Goal: Find specific page/section: Find specific page/section

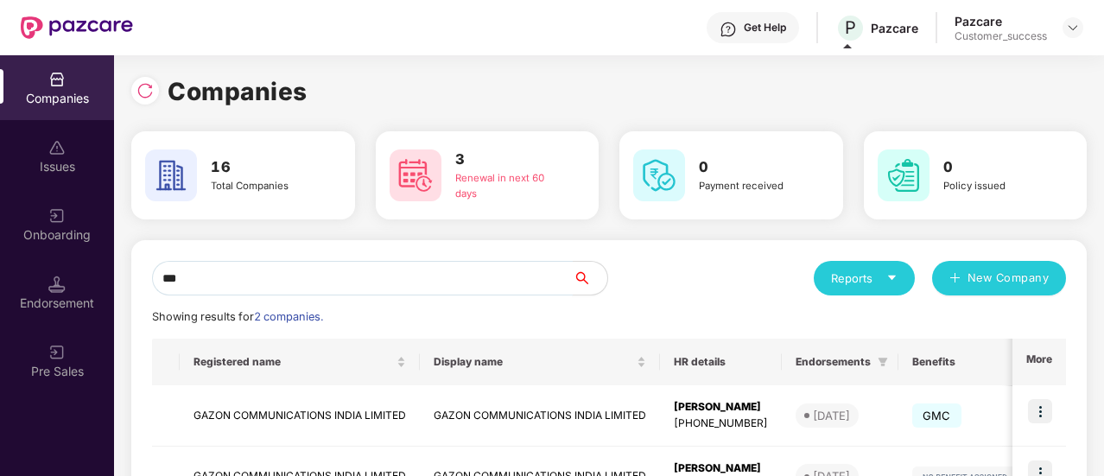
click at [302, 276] on input "***" at bounding box center [362, 278] width 421 height 35
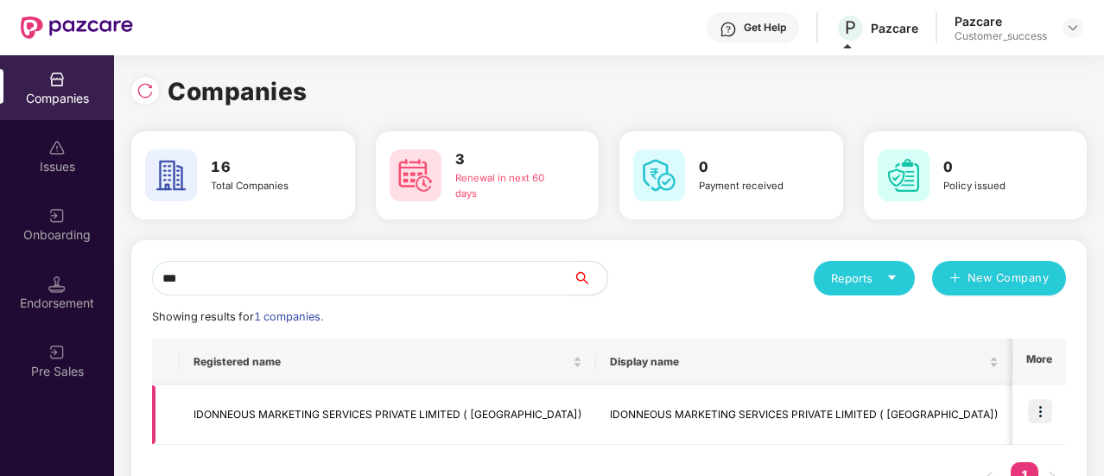
type input "***"
click at [1042, 404] on img at bounding box center [1040, 411] width 24 height 24
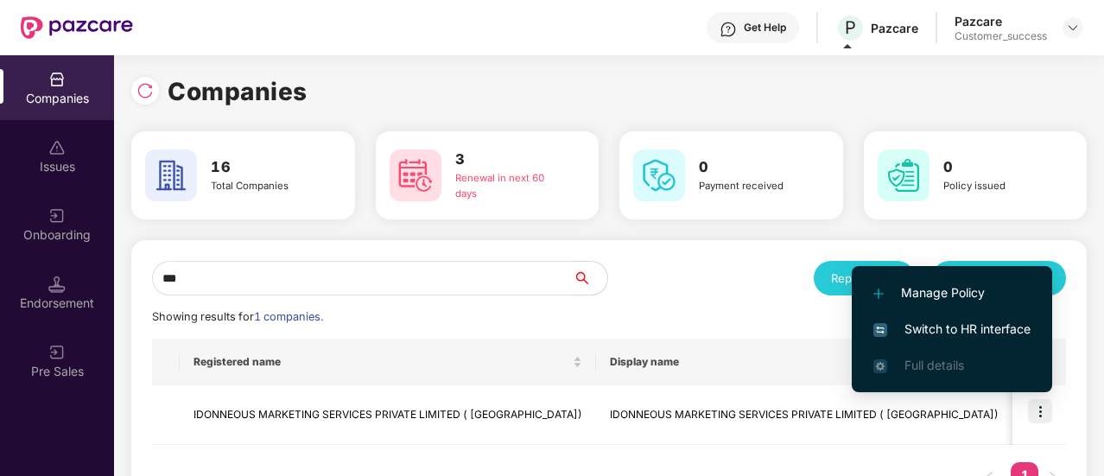
click at [982, 331] on span "Switch to HR interface" at bounding box center [952, 329] width 157 height 19
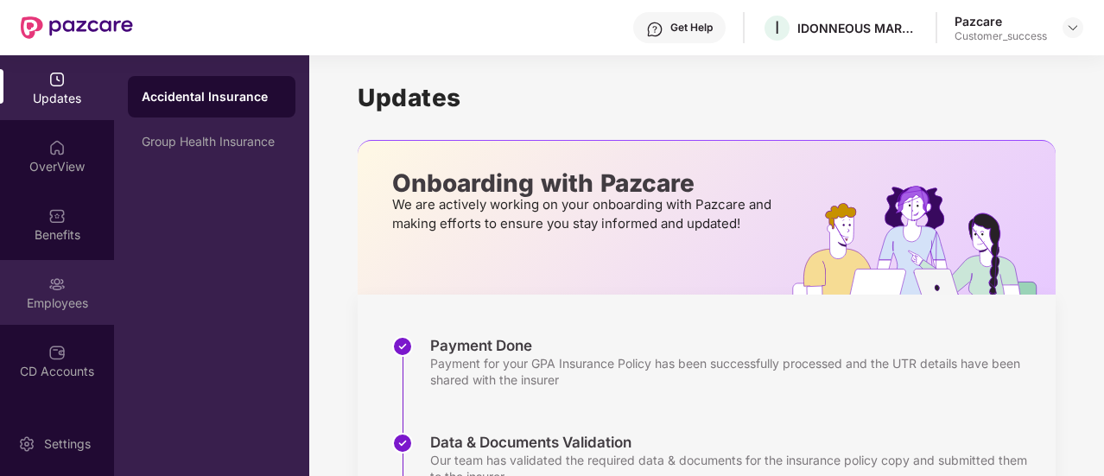
click at [65, 289] on div "Employees" at bounding box center [57, 292] width 114 height 65
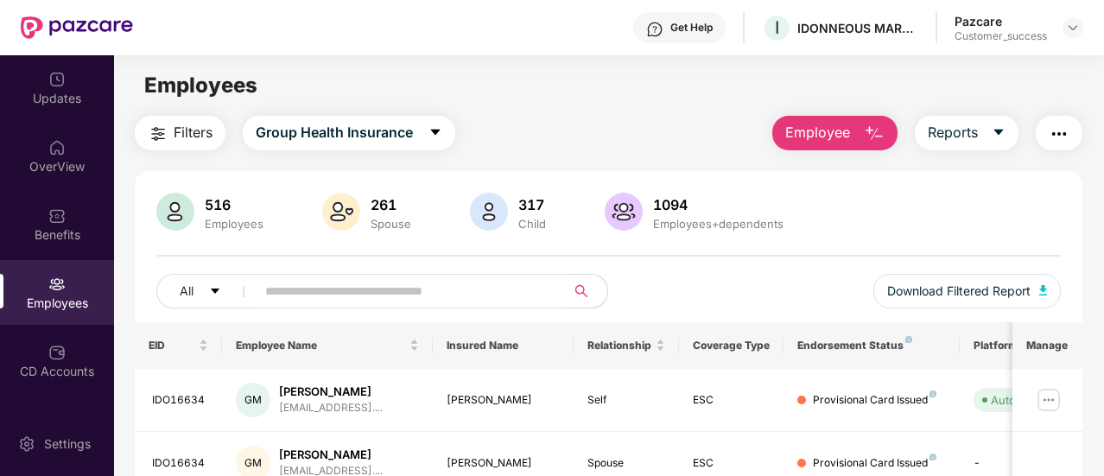
click at [378, 301] on input "text" at bounding box center [403, 291] width 277 height 26
paste input "********"
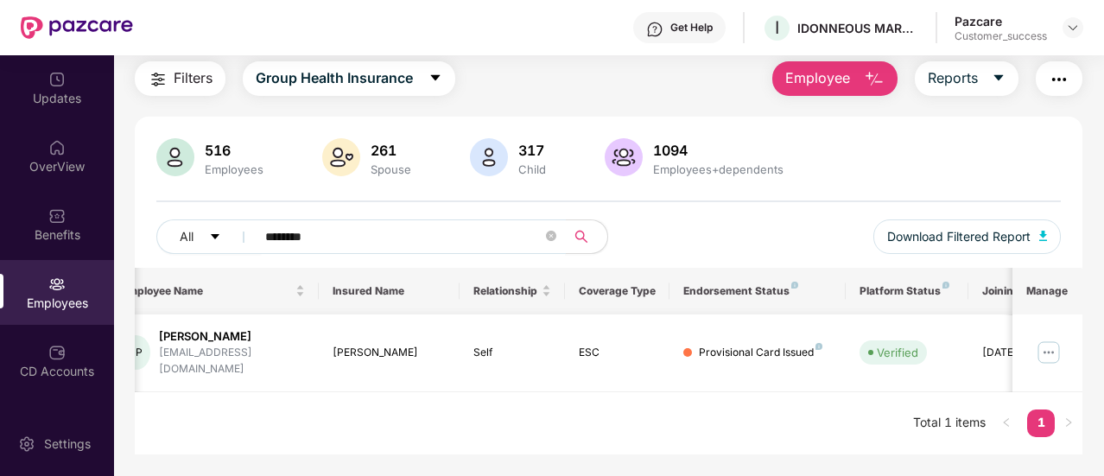
scroll to position [0, 173]
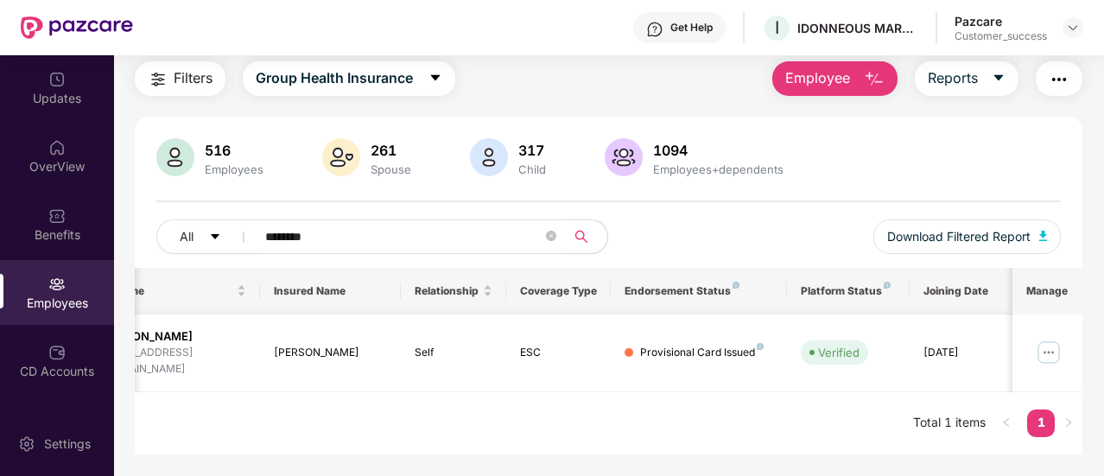
type input "********"
click at [1044, 341] on img at bounding box center [1049, 353] width 28 height 28
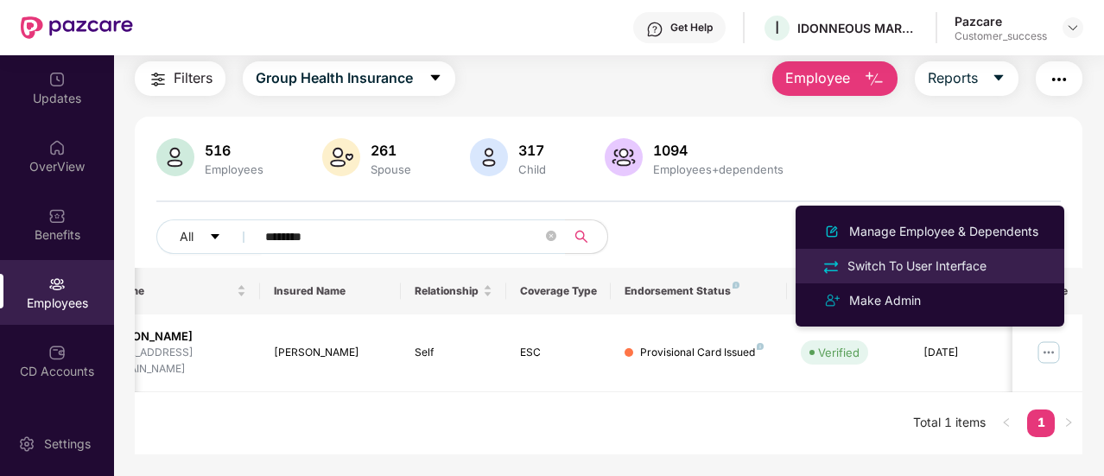
click at [982, 266] on div "Switch To User Interface" at bounding box center [917, 266] width 146 height 19
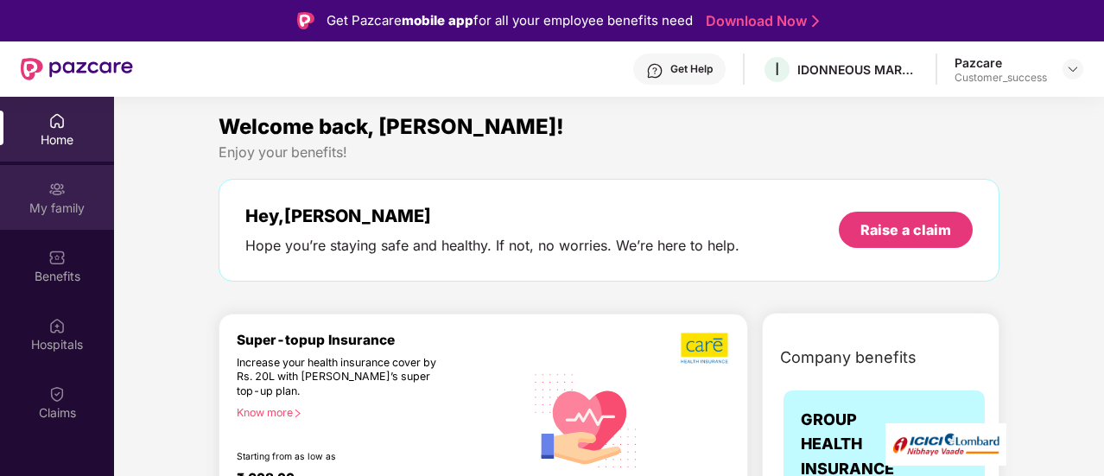
click at [67, 194] on div "My family" at bounding box center [57, 197] width 114 height 65
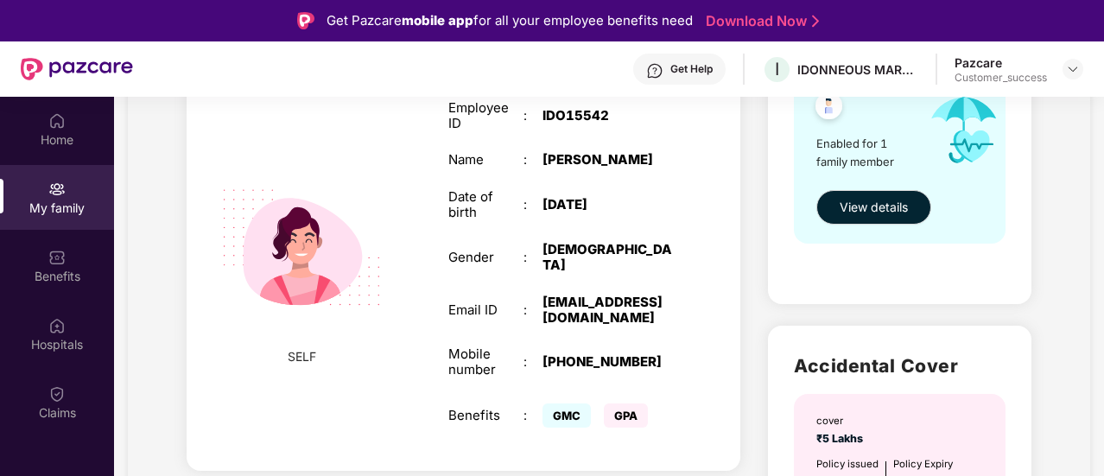
scroll to position [316, 0]
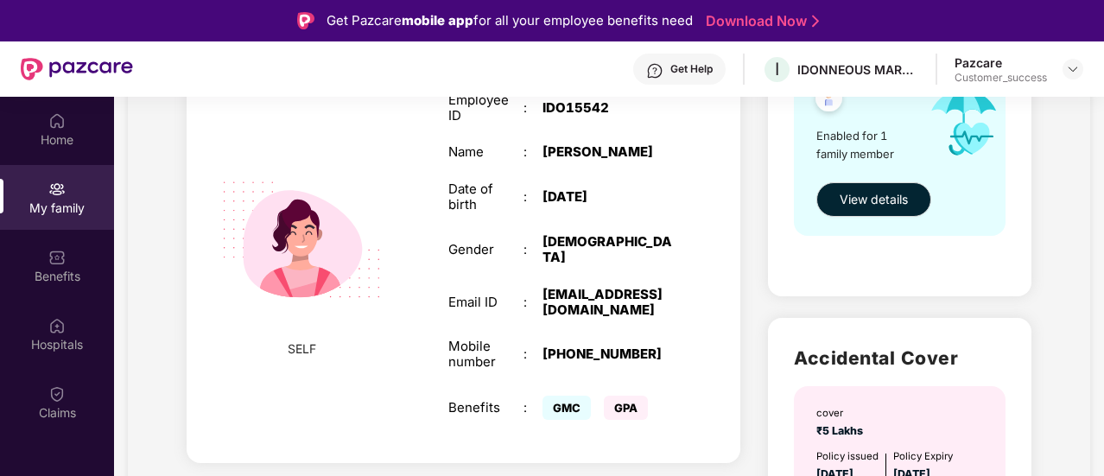
click at [619, 287] on div "jainabjohri@gmail.com" at bounding box center [608, 302] width 131 height 31
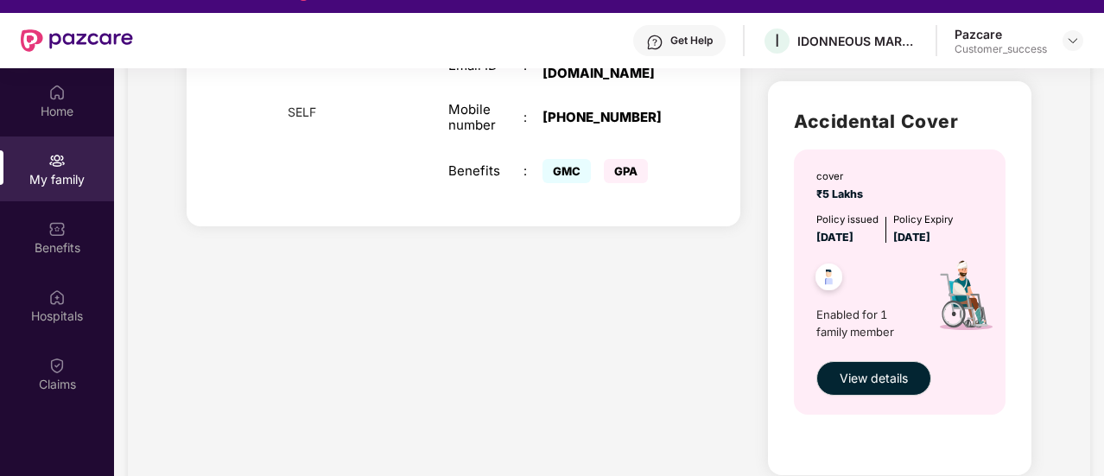
scroll to position [0, 0]
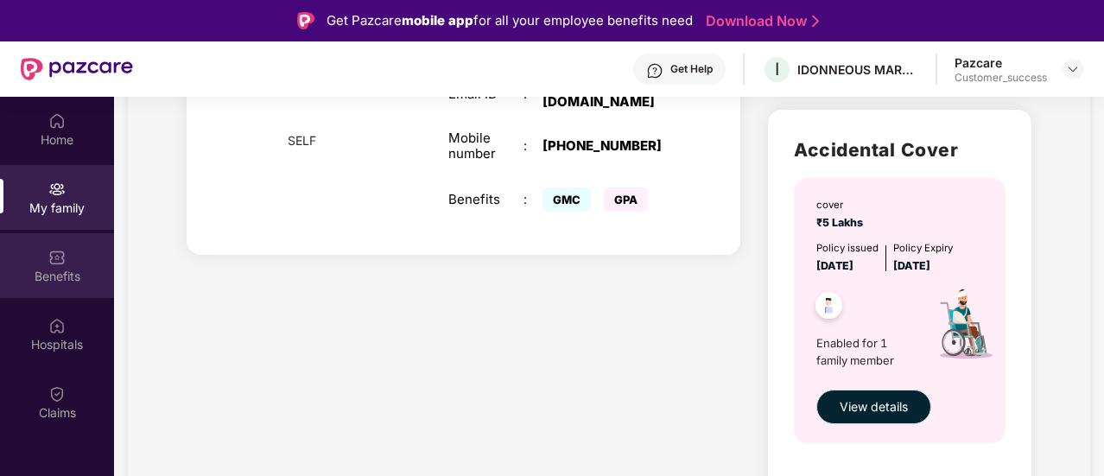
click at [54, 255] on img at bounding box center [56, 257] width 17 height 17
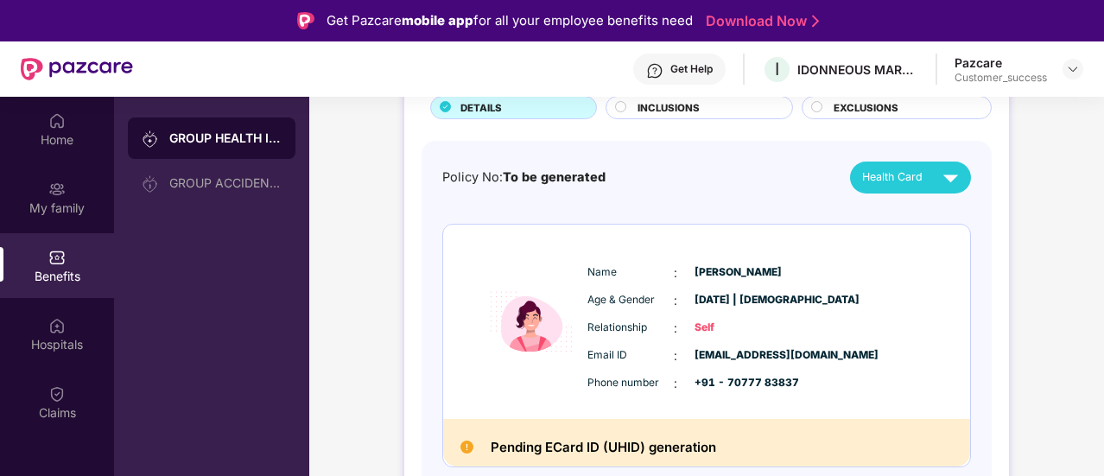
scroll to position [124, 0]
click at [916, 214] on div "Jainab Parbin" at bounding box center [915, 216] width 112 height 19
click at [1071, 60] on div at bounding box center [1073, 69] width 21 height 21
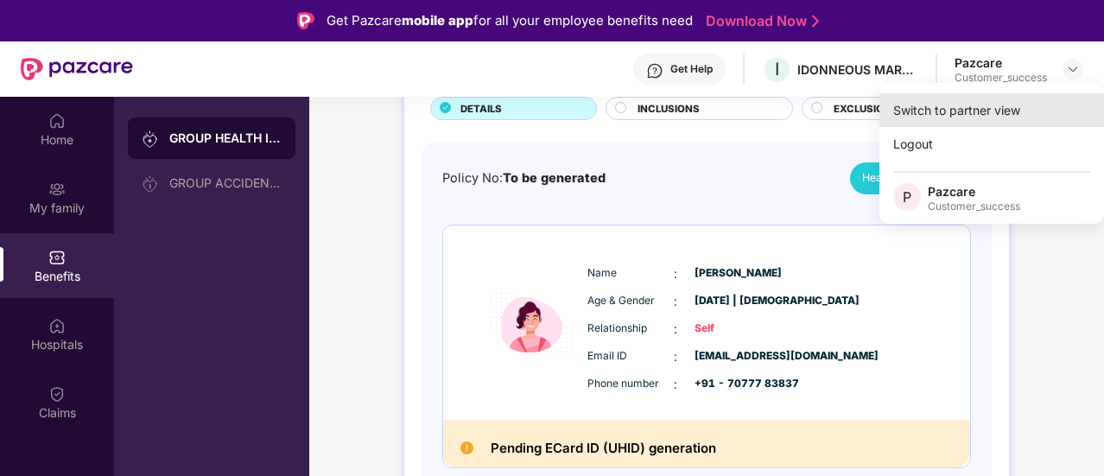
click at [1019, 111] on div "Switch to partner view" at bounding box center [992, 110] width 225 height 34
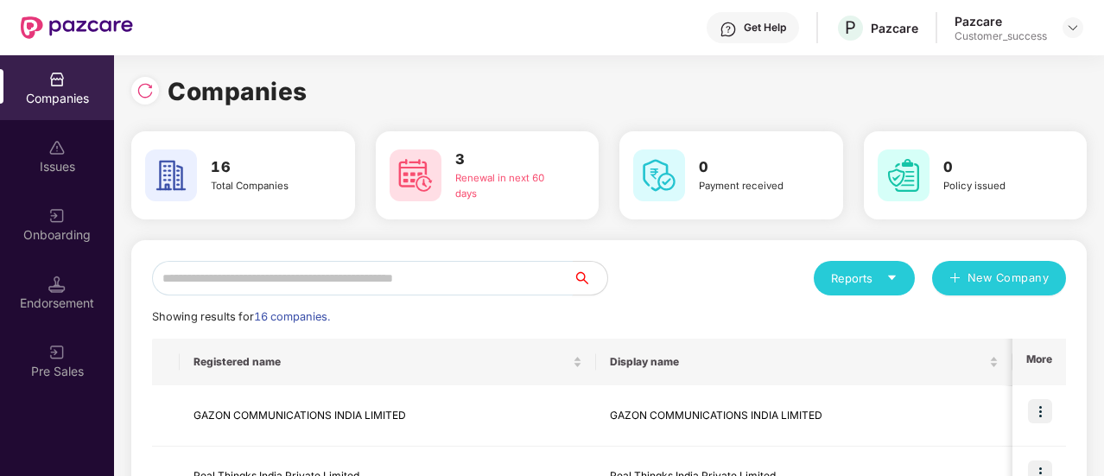
click at [401, 270] on input "text" at bounding box center [362, 278] width 421 height 35
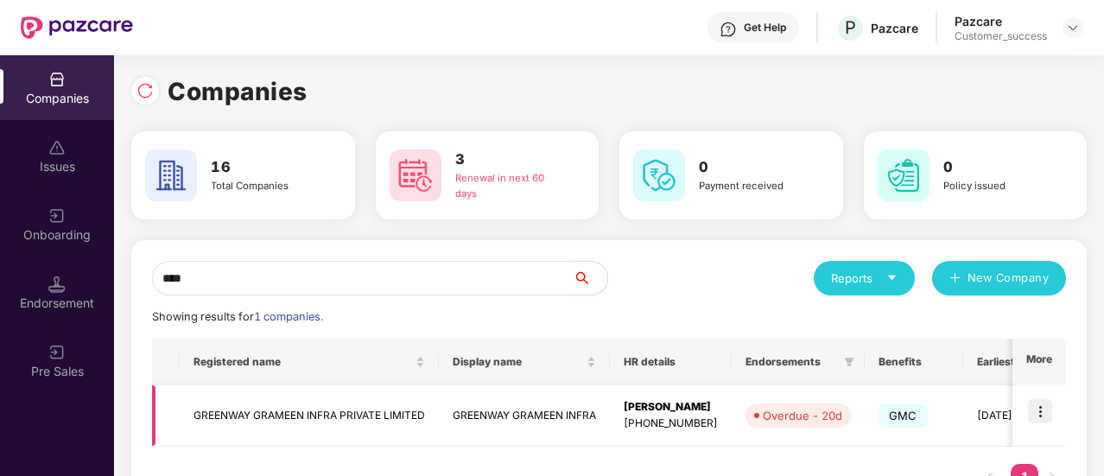
type input "****"
click at [1046, 416] on img at bounding box center [1040, 411] width 24 height 24
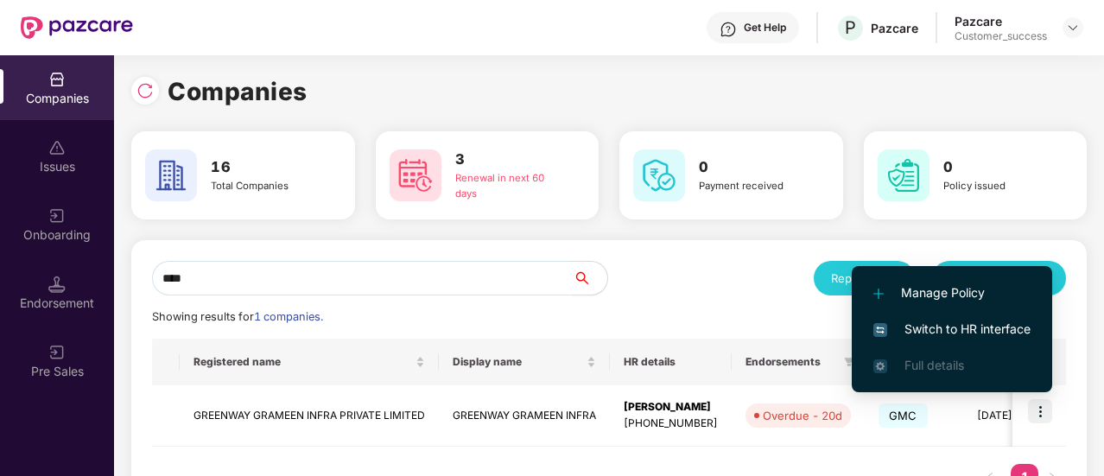
click at [979, 330] on span "Switch to HR interface" at bounding box center [952, 329] width 157 height 19
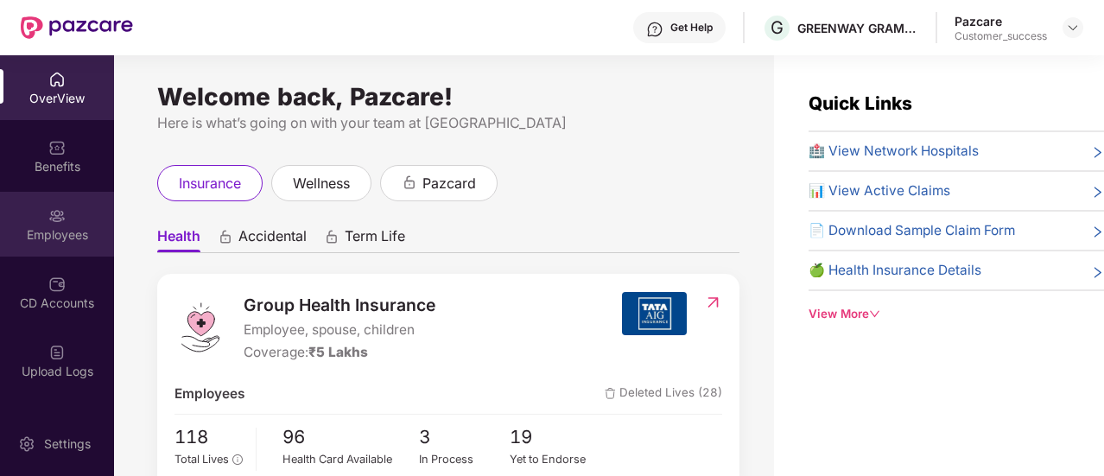
click at [54, 232] on div "Employees" at bounding box center [57, 234] width 114 height 17
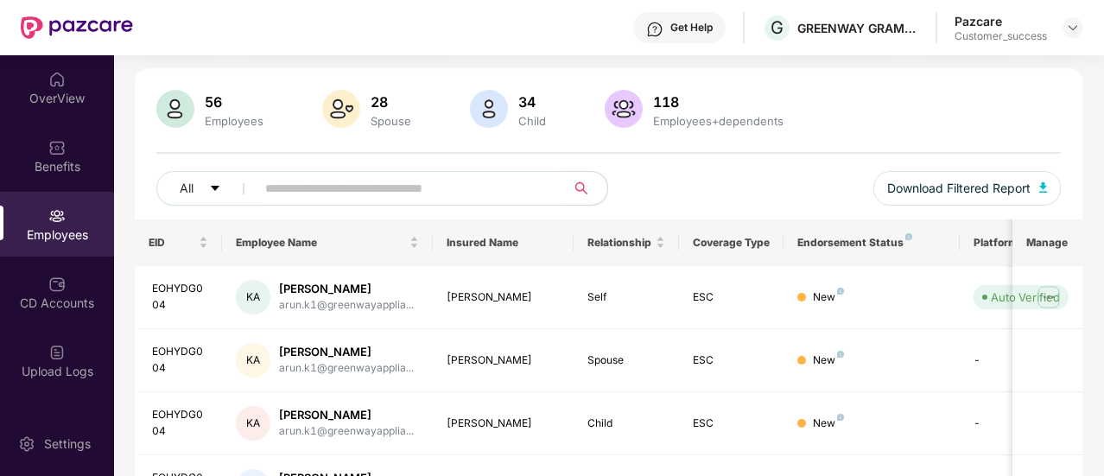
scroll to position [109, 0]
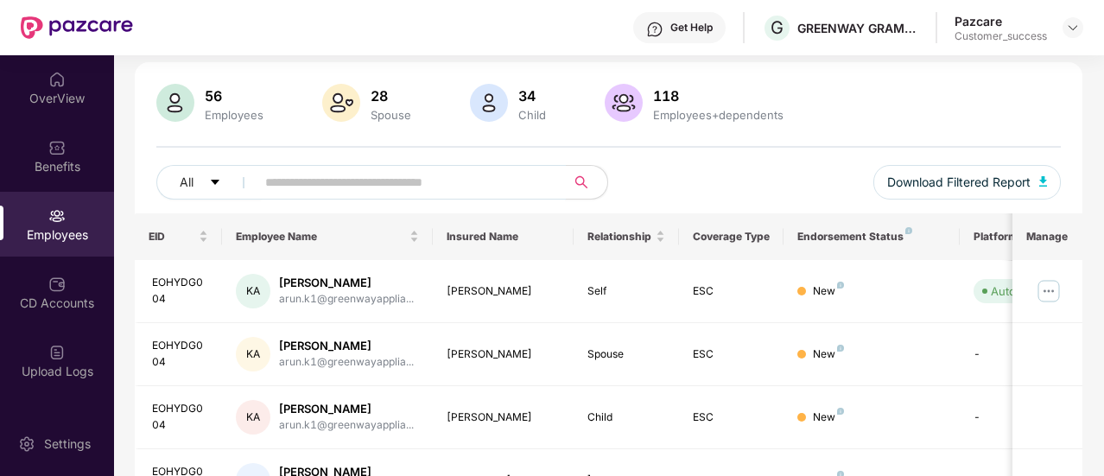
click at [405, 190] on input "text" at bounding box center [403, 182] width 277 height 26
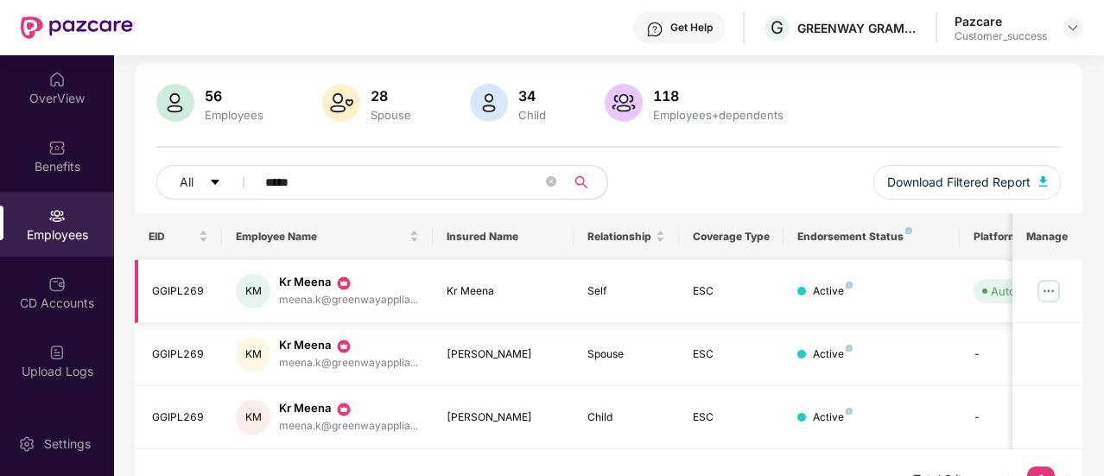
type input "*****"
click at [1049, 285] on img at bounding box center [1049, 291] width 28 height 28
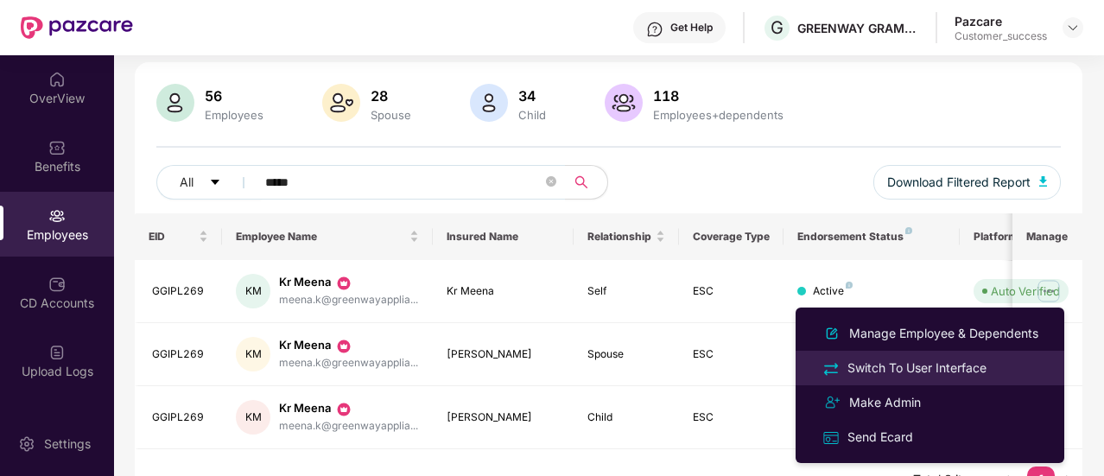
click at [949, 372] on div "Switch To User Interface" at bounding box center [917, 368] width 146 height 19
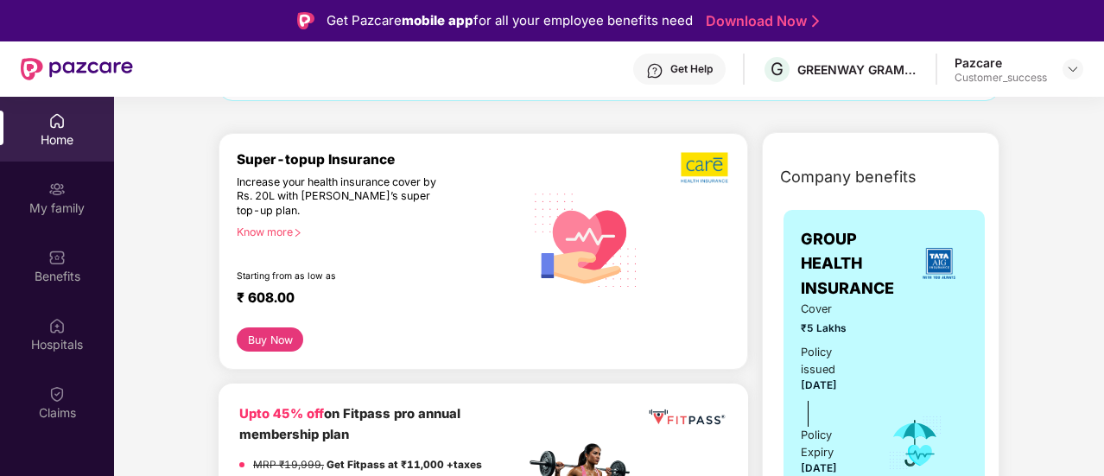
scroll to position [0, 0]
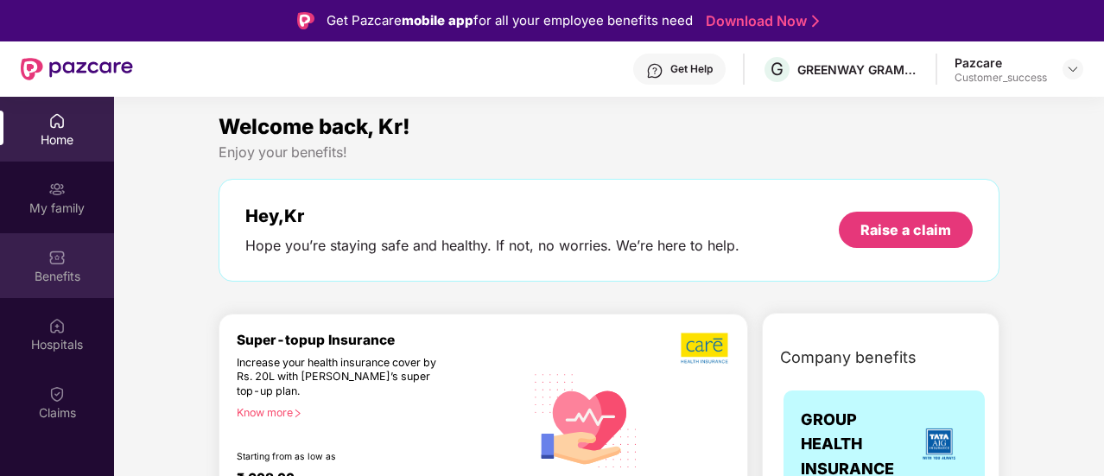
click at [63, 269] on div "Benefits" at bounding box center [57, 276] width 114 height 17
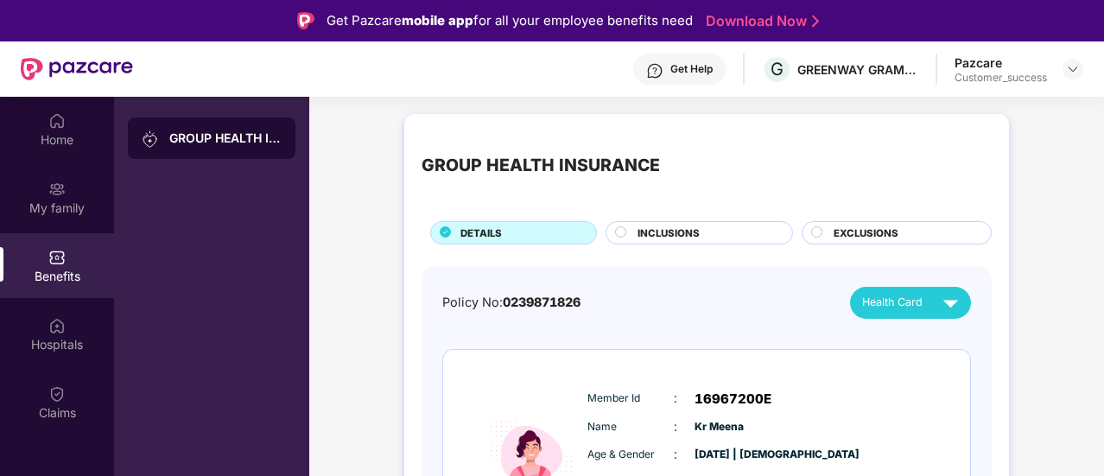
click at [664, 224] on div "INCLUSIONS" at bounding box center [699, 232] width 187 height 23
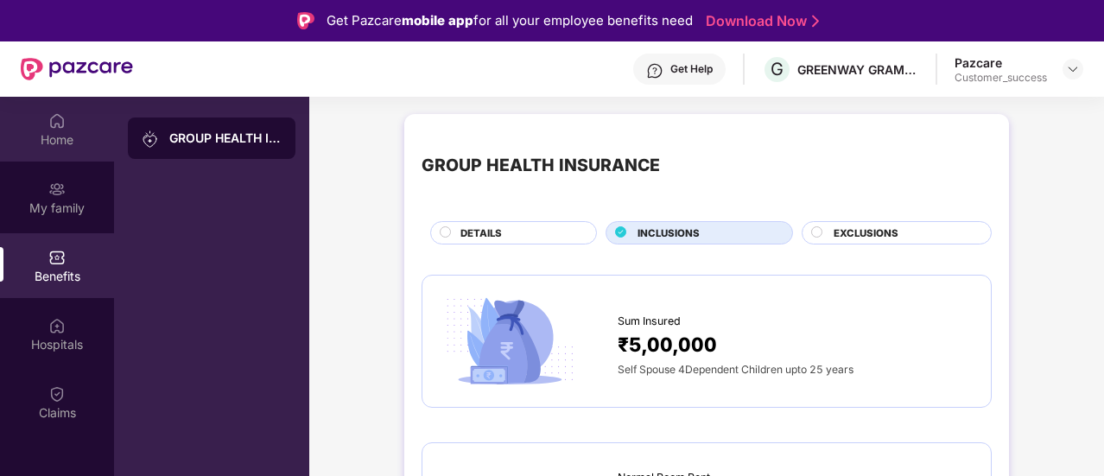
click at [67, 141] on div "Home" at bounding box center [57, 139] width 114 height 17
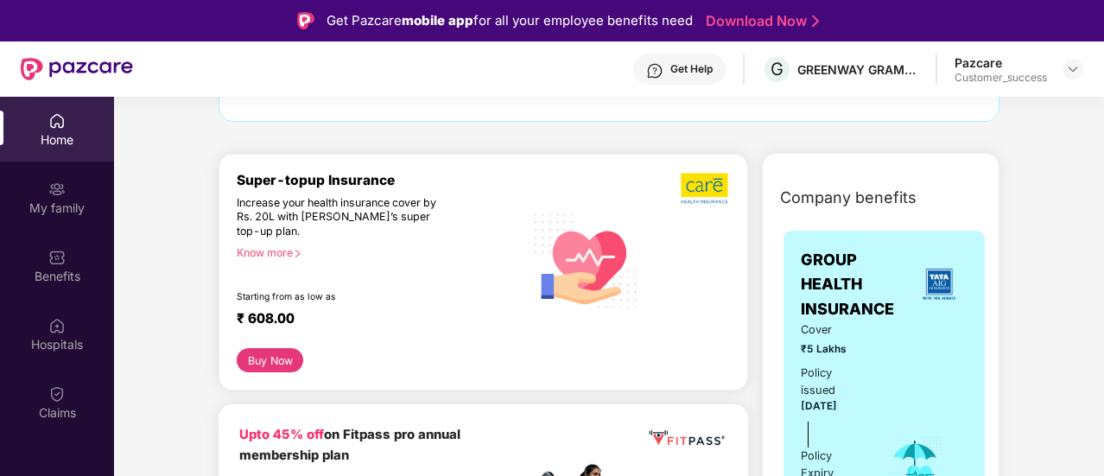
scroll to position [159, 0]
click at [696, 208] on div at bounding box center [689, 261] width 82 height 177
click at [700, 198] on img at bounding box center [705, 189] width 49 height 33
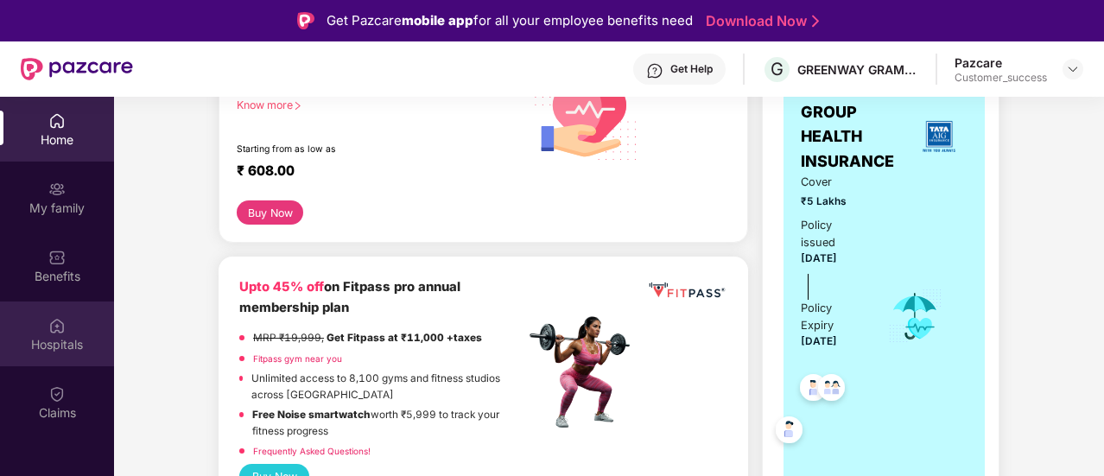
scroll to position [309, 0]
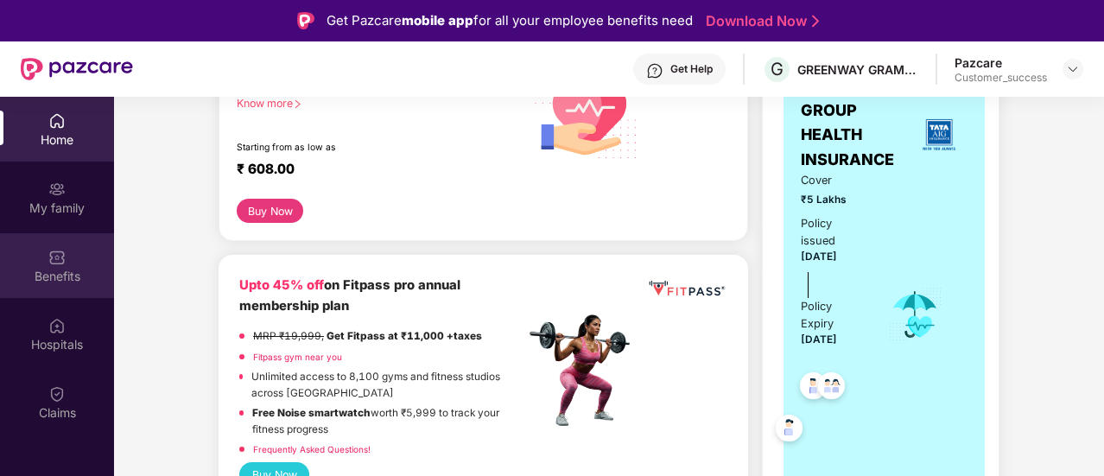
click at [66, 236] on div "Benefits" at bounding box center [57, 265] width 114 height 65
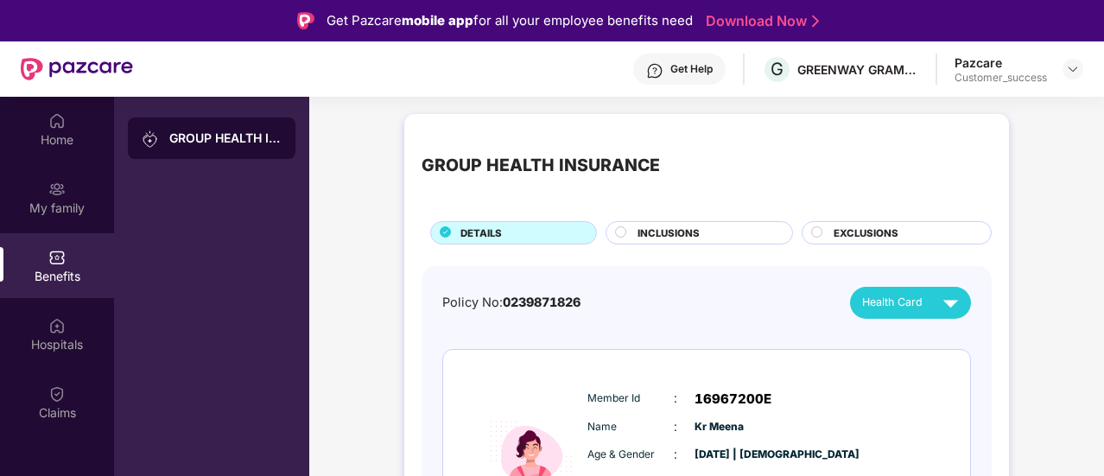
scroll to position [105, 0]
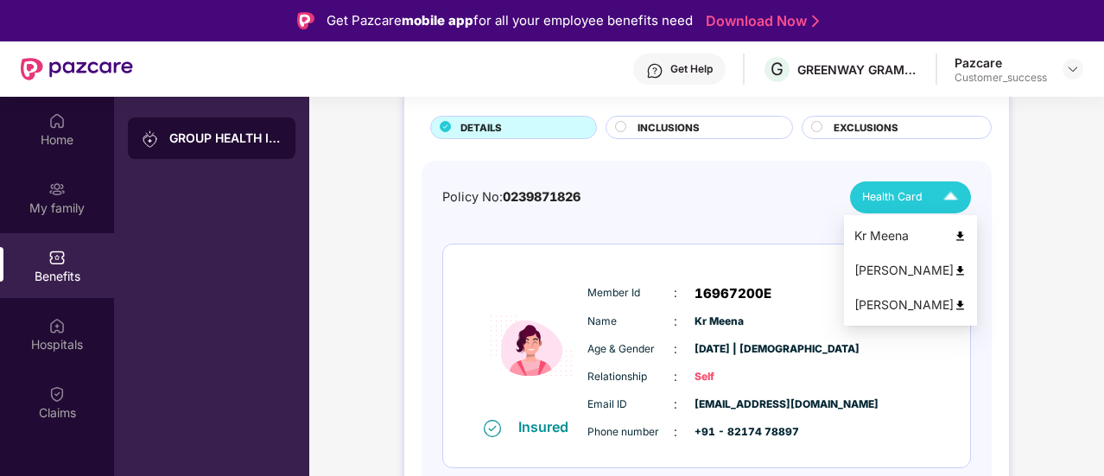
click at [899, 193] on span "Health Card" at bounding box center [892, 196] width 60 height 17
click at [886, 232] on div "Kr Meena" at bounding box center [911, 235] width 112 height 19
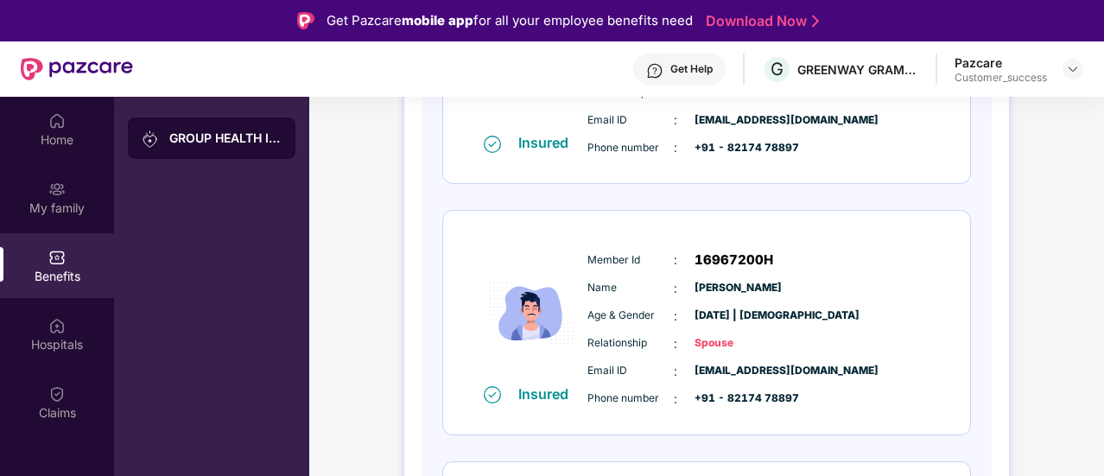
scroll to position [0, 0]
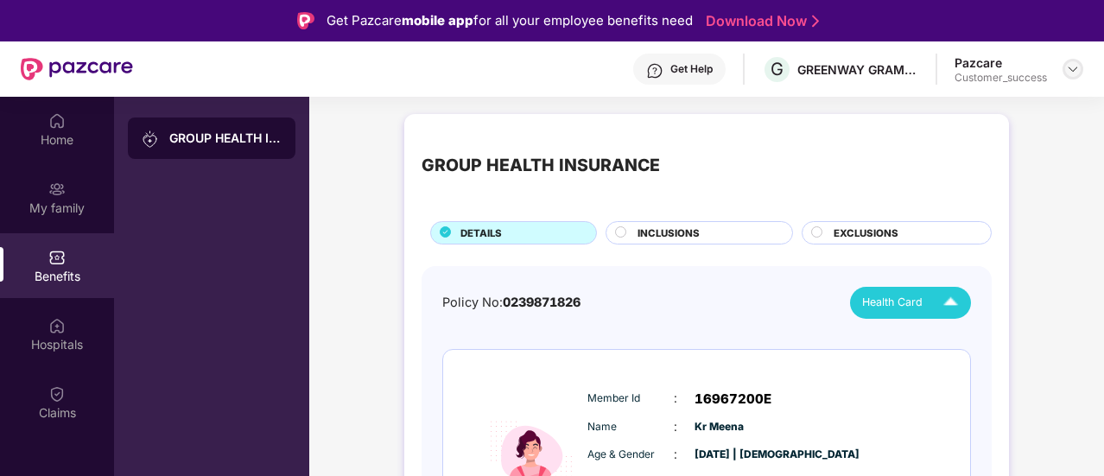
click at [1066, 70] on img at bounding box center [1073, 69] width 14 height 14
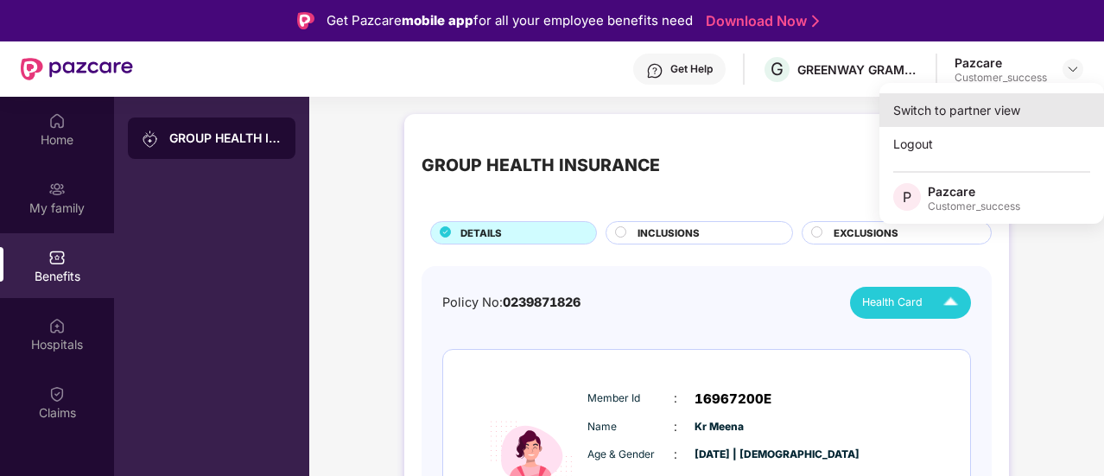
click at [993, 115] on div "Switch to partner view" at bounding box center [992, 110] width 225 height 34
